Goal: Navigation & Orientation: Find specific page/section

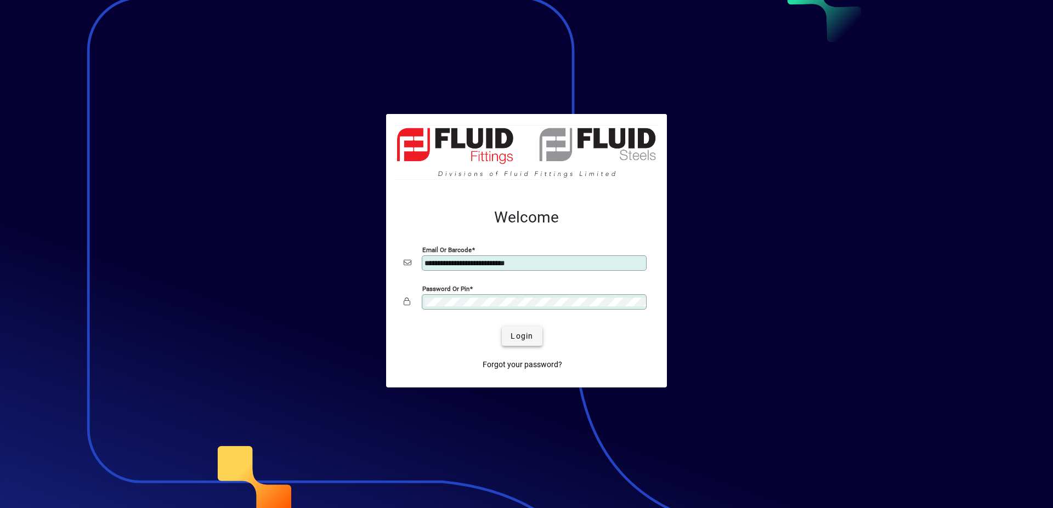
type input "**********"
click at [529, 337] on span "Login" at bounding box center [522, 337] width 22 height 12
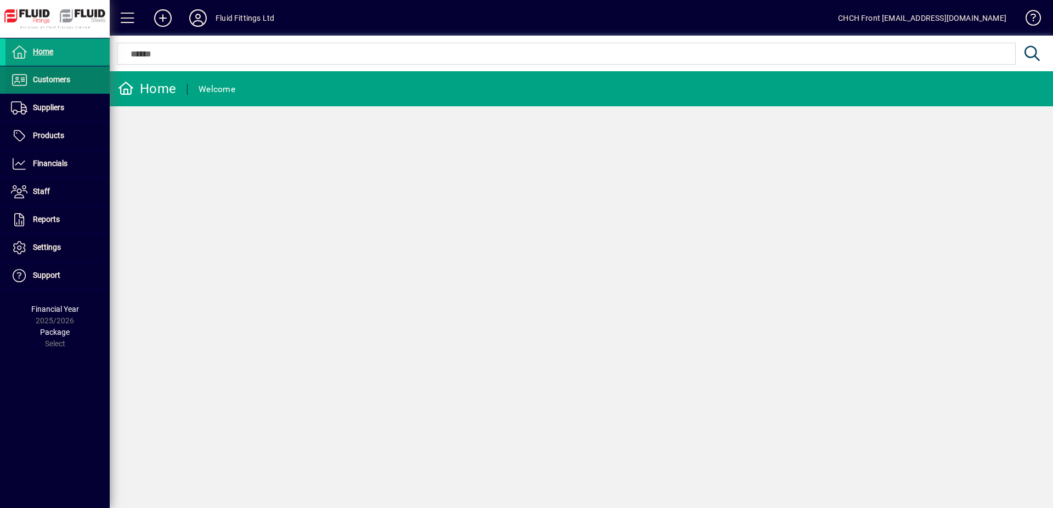
click at [58, 76] on span "Customers" at bounding box center [51, 79] width 37 height 9
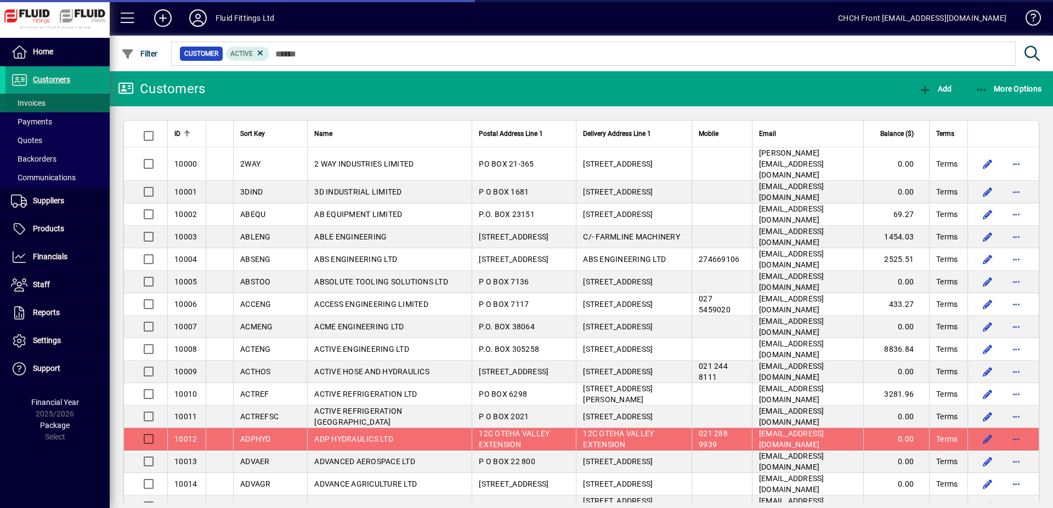
click at [49, 99] on span at bounding box center [57, 103] width 104 height 26
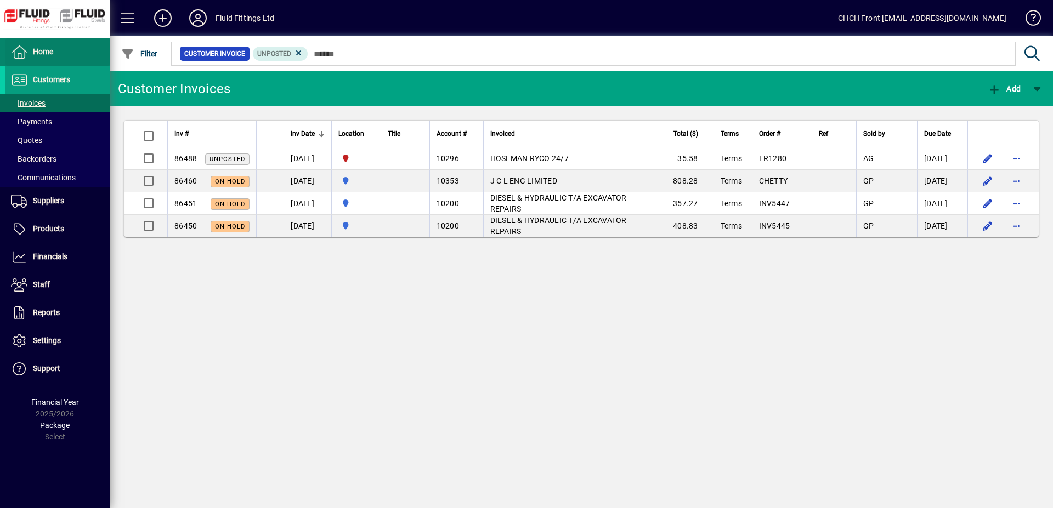
click at [82, 50] on span at bounding box center [57, 52] width 104 height 26
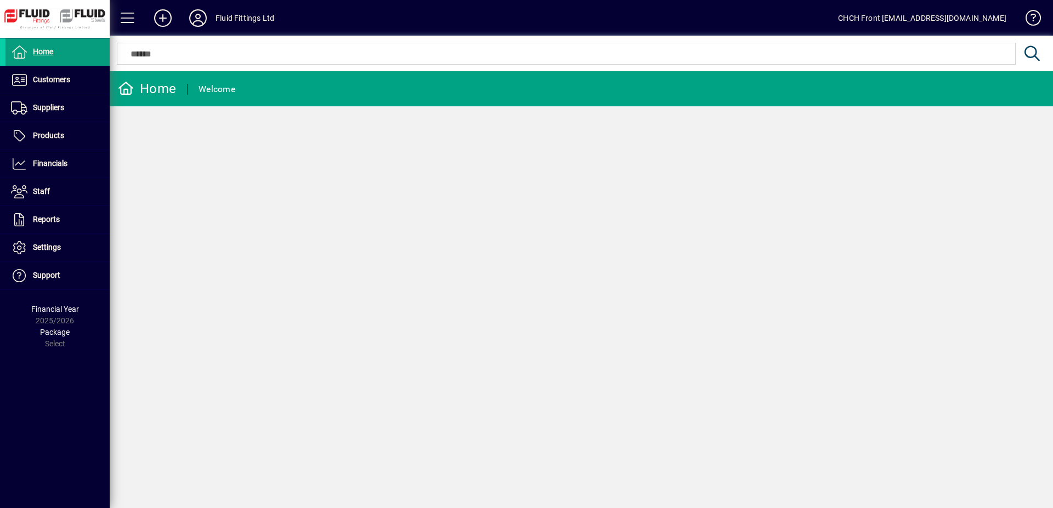
drag, startPoint x: 444, startPoint y: 250, endPoint x: 438, endPoint y: 250, distance: 6.6
click at [444, 250] on div "Home Welcome" at bounding box center [581, 289] width 943 height 437
click at [82, 81] on span at bounding box center [57, 80] width 104 height 26
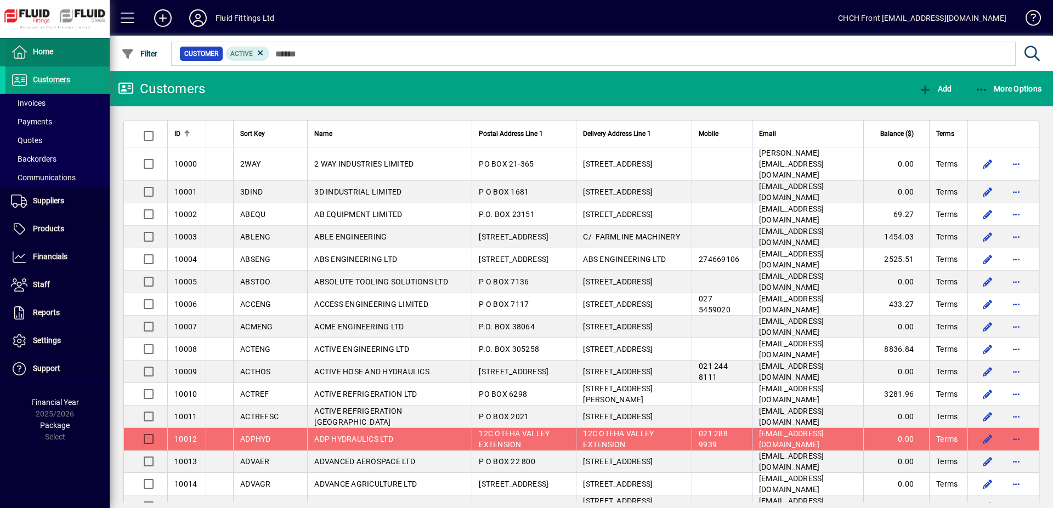
click at [73, 40] on span at bounding box center [57, 52] width 104 height 26
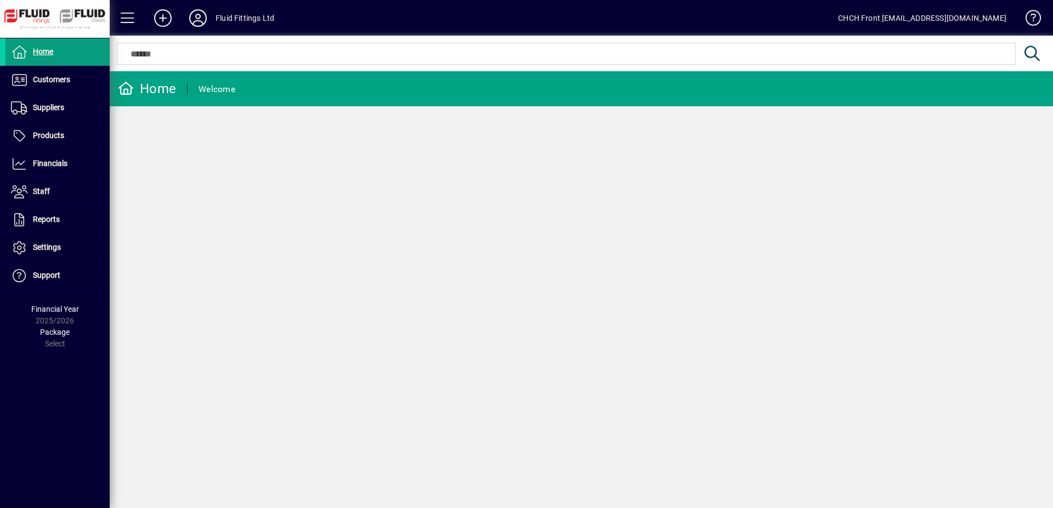
click at [265, 87] on mat-toolbar-row "Home Welcome" at bounding box center [581, 88] width 943 height 35
